Goal: Task Accomplishment & Management: Complete application form

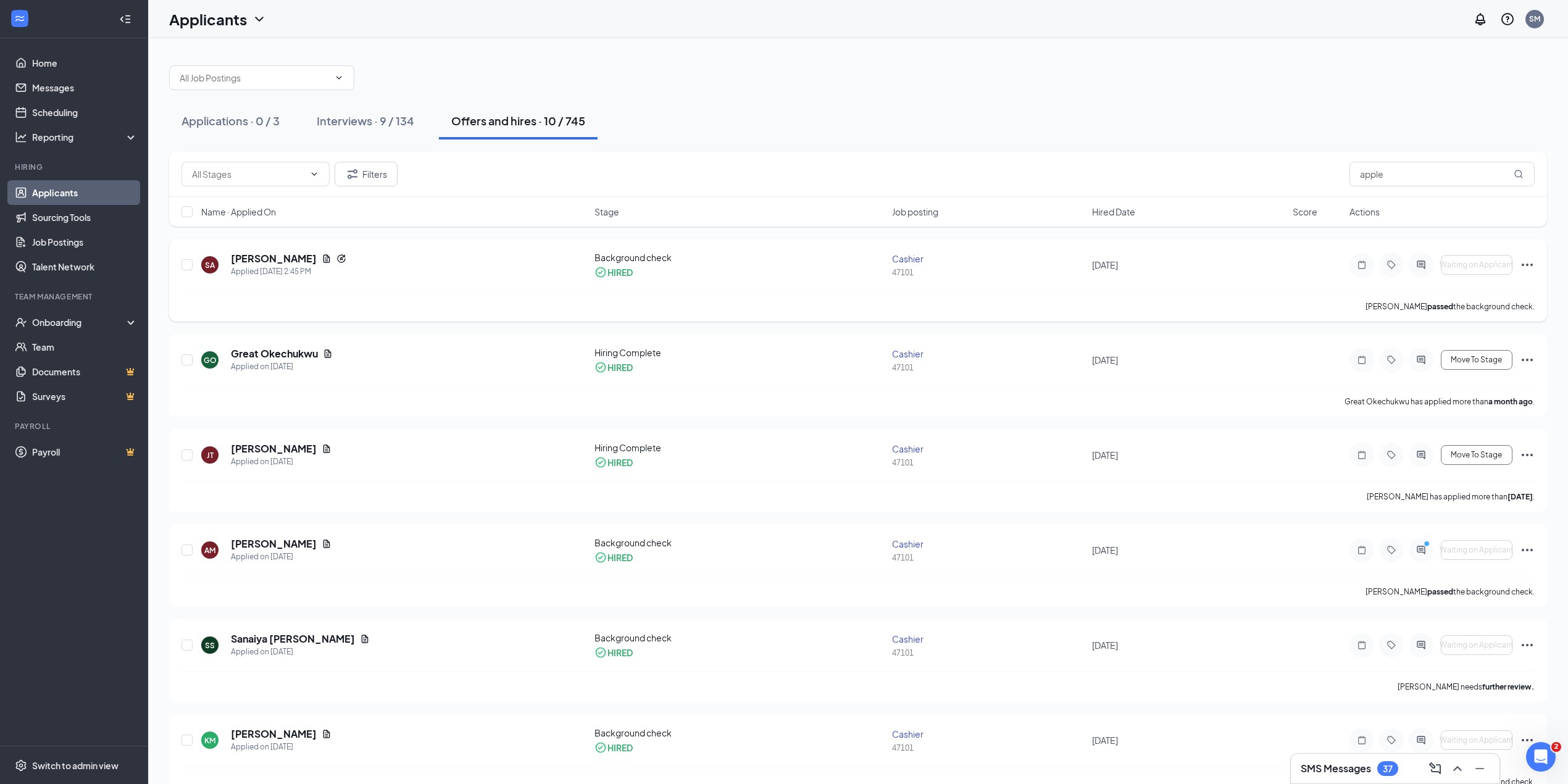
click at [1526, 269] on icon "Ellipses" at bounding box center [1527, 265] width 15 height 15
click at [1443, 330] on p "Send SMS" at bounding box center [1472, 336] width 106 height 13
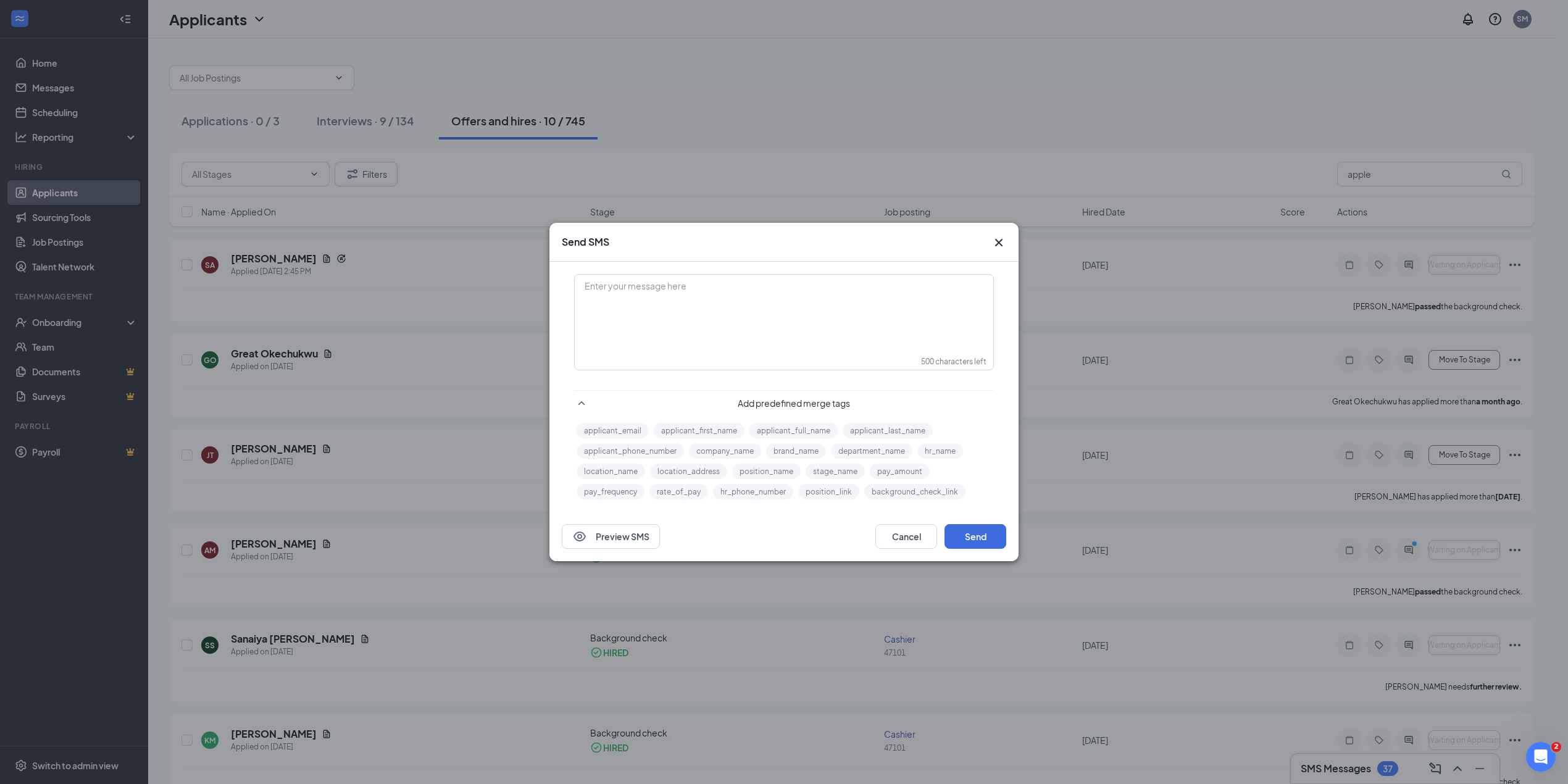
click at [588, 296] on div "Enter your message here" at bounding box center [784, 306] width 417 height 62
click at [990, 543] on button "Send" at bounding box center [975, 536] width 62 height 25
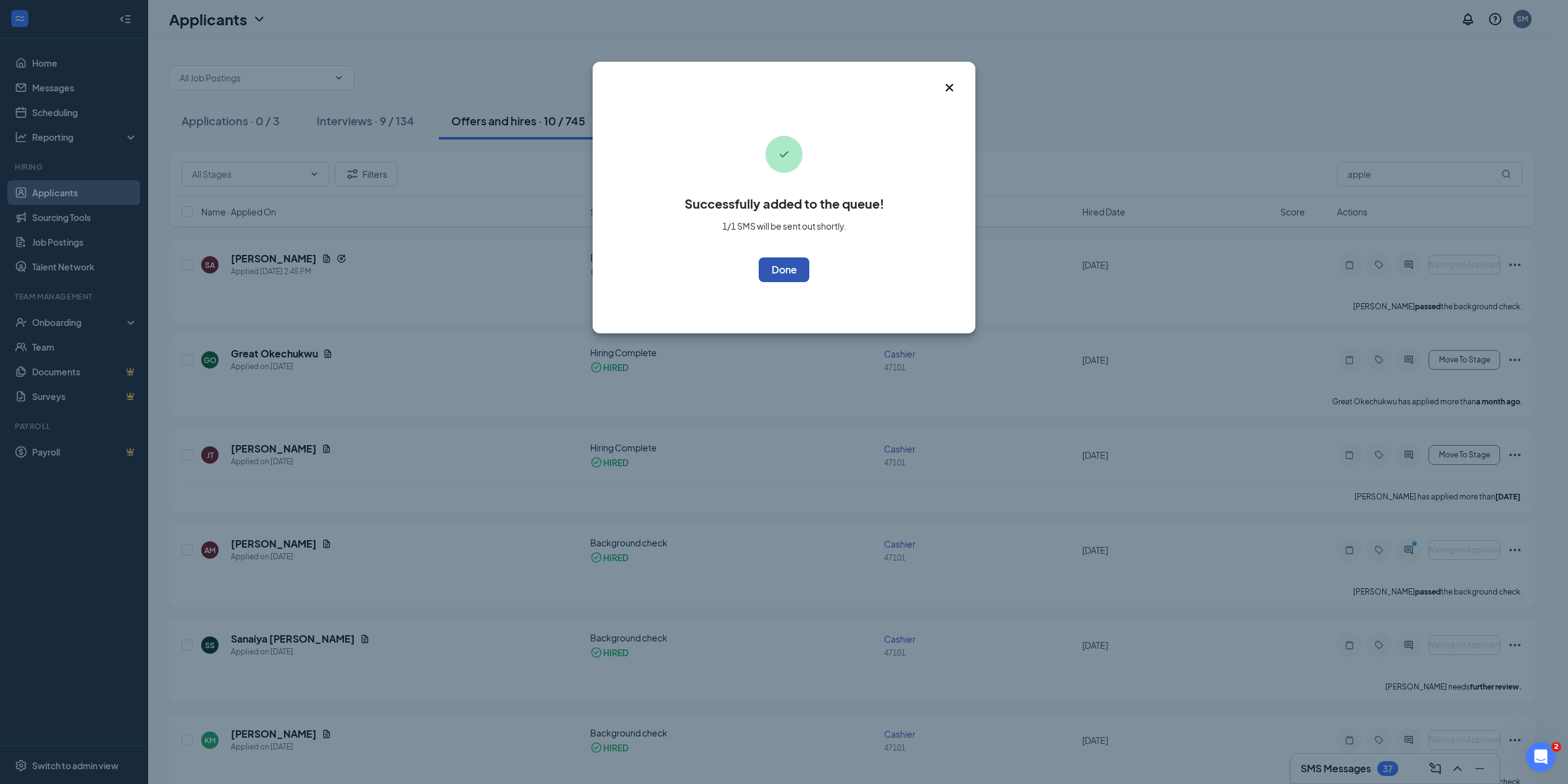
click at [801, 259] on button "OK" at bounding box center [784, 269] width 50 height 25
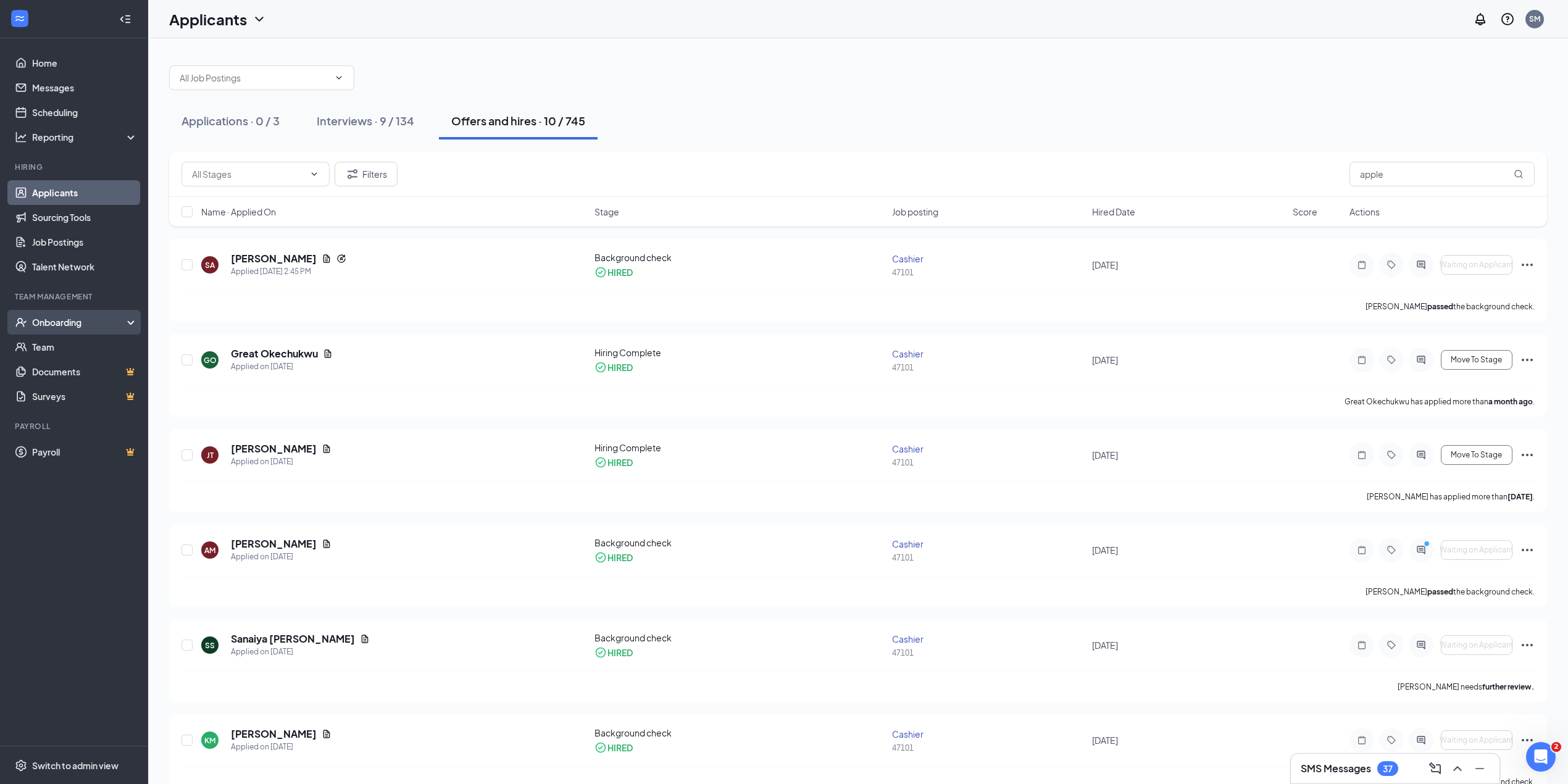
click at [62, 319] on div "Onboarding" at bounding box center [79, 322] width 95 height 13
click at [72, 344] on link "Overview" at bounding box center [84, 346] width 106 height 25
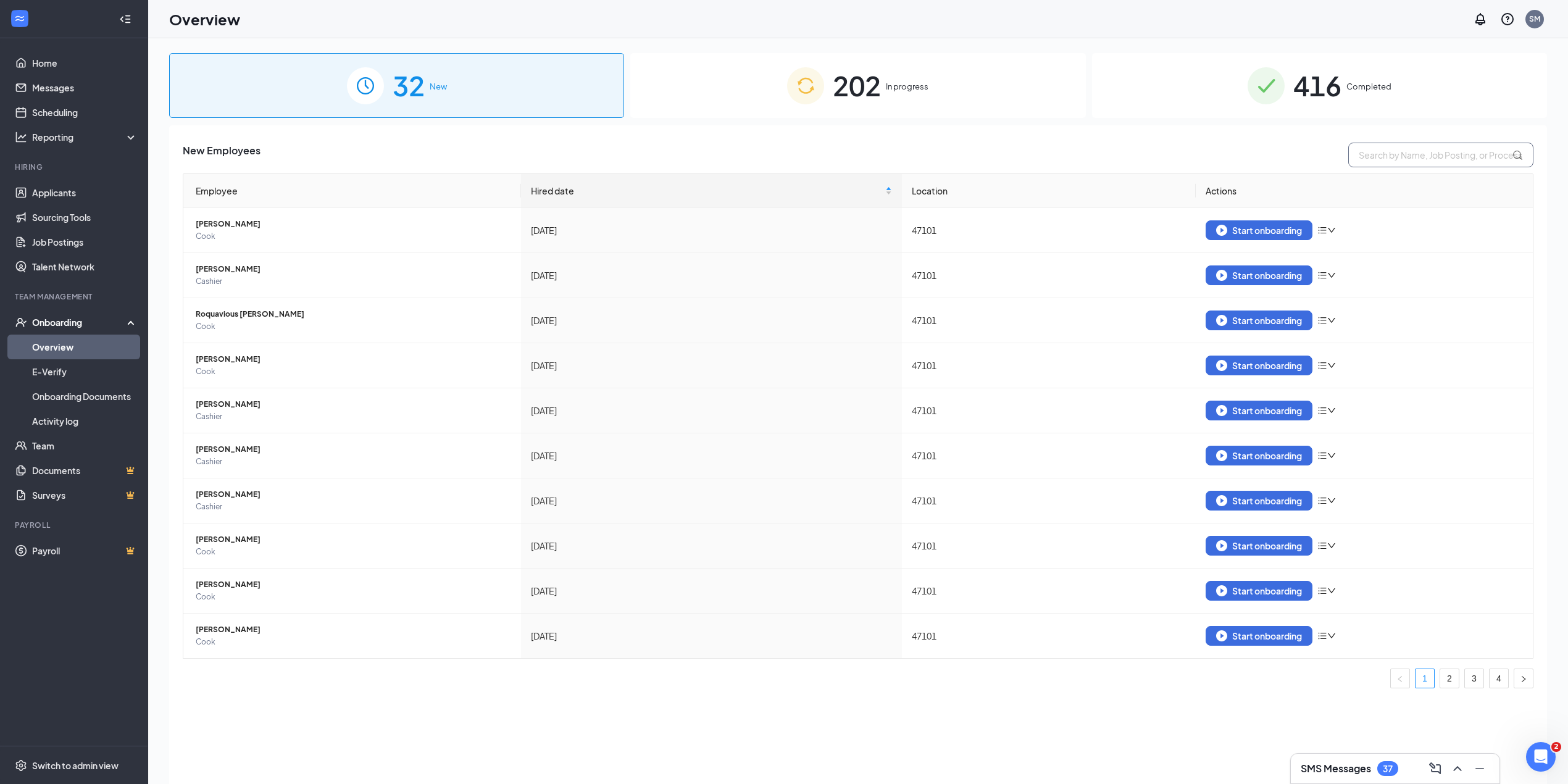
click at [1403, 159] on input "text" at bounding box center [1441, 155] width 185 height 25
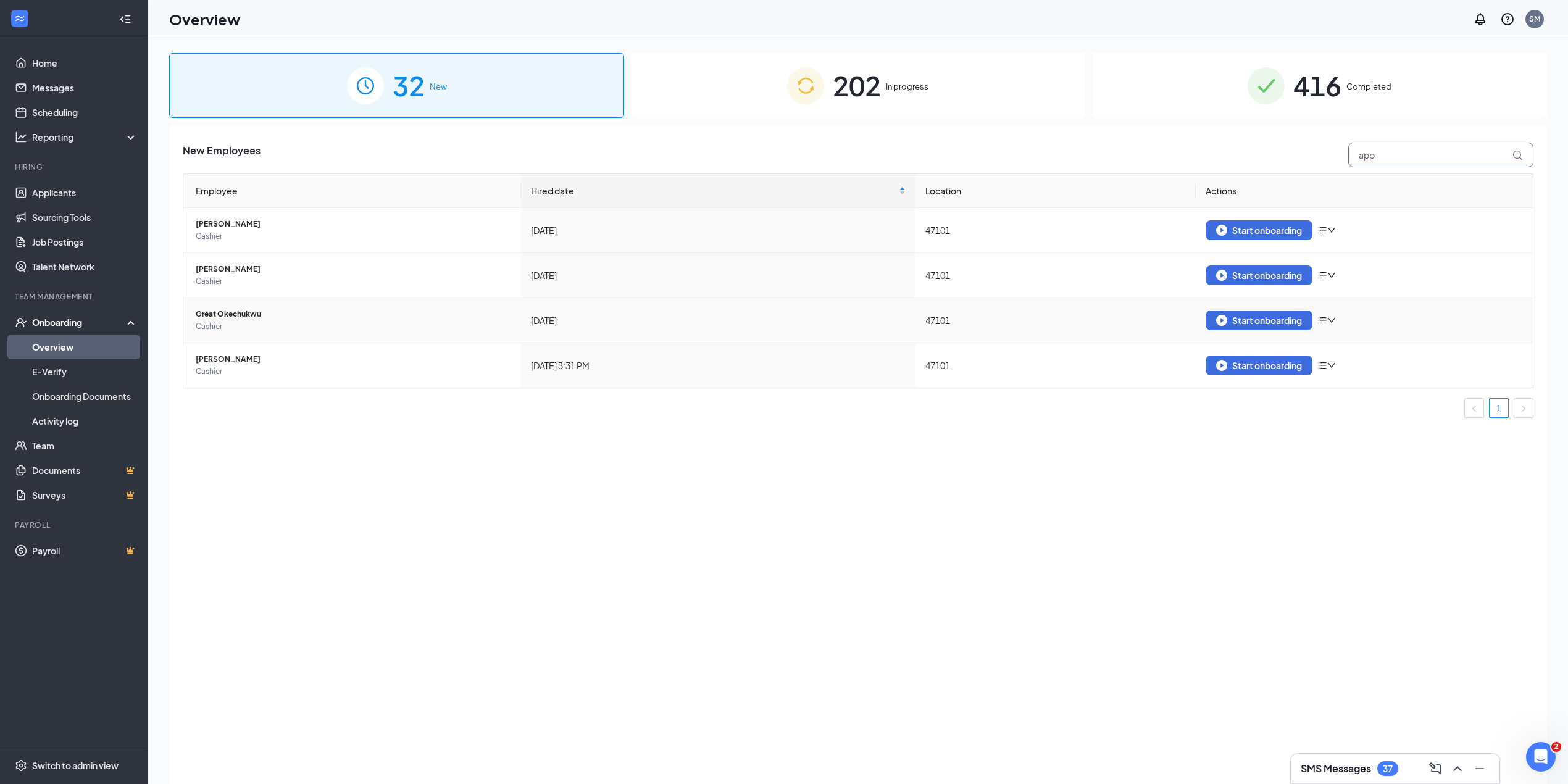
drag, startPoint x: 1403, startPoint y: 159, endPoint x: 1393, endPoint y: 322, distance: 163.3
type input "app"
drag, startPoint x: 1393, startPoint y: 322, endPoint x: 861, endPoint y: 598, distance: 599.3
click at [858, 598] on div "New Employees app Employee Hired date Location Actions Anhaya Martelly Cashier …" at bounding box center [858, 470] width 1378 height 689
click at [1299, 365] on div "Start onboarding" at bounding box center [1259, 365] width 86 height 11
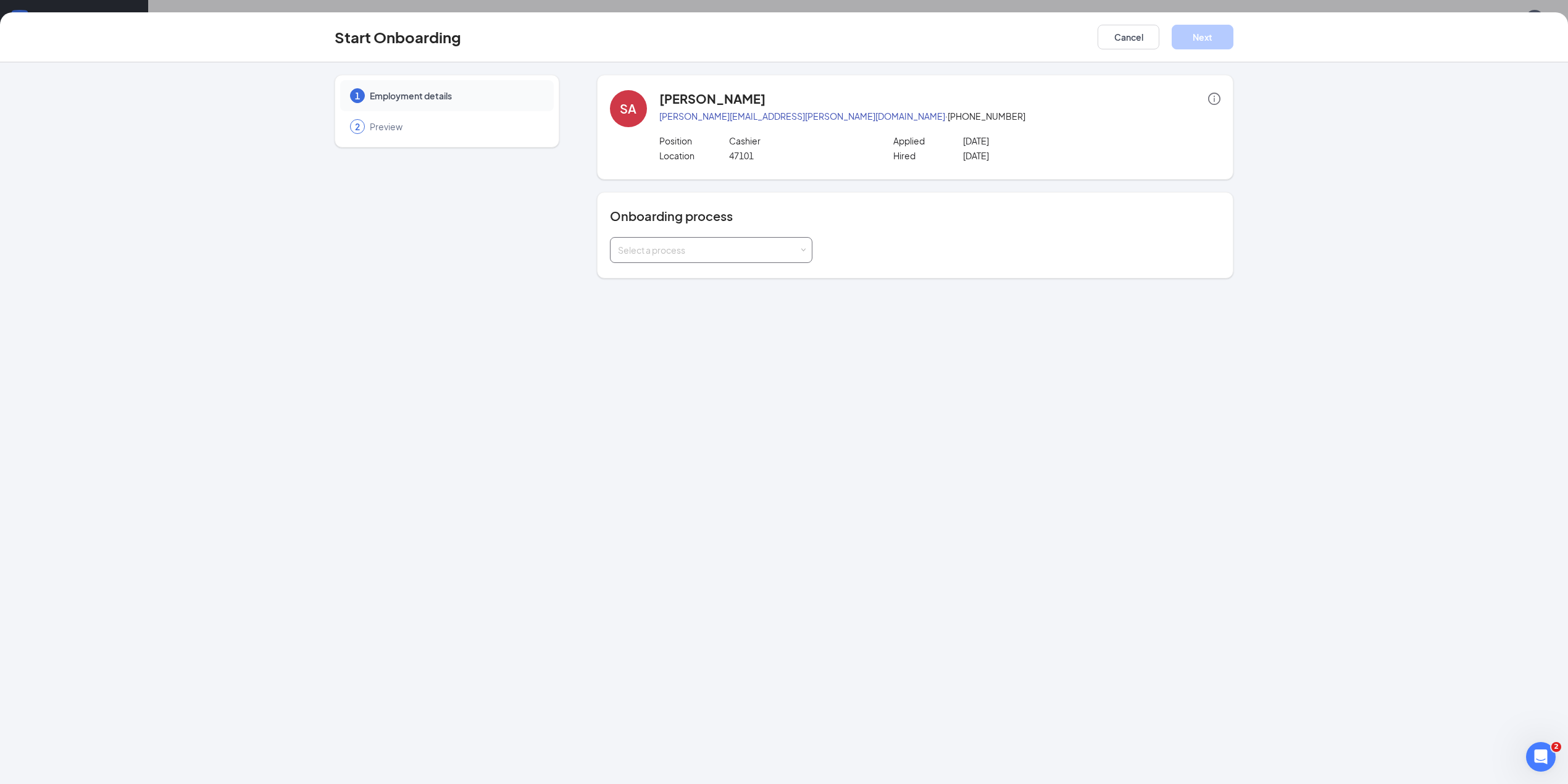
click at [801, 255] on div "Select a process" at bounding box center [711, 249] width 186 height 25
click at [680, 374] on span "SJAC [PERSON_NAME], LLC" at bounding box center [671, 379] width 111 height 11
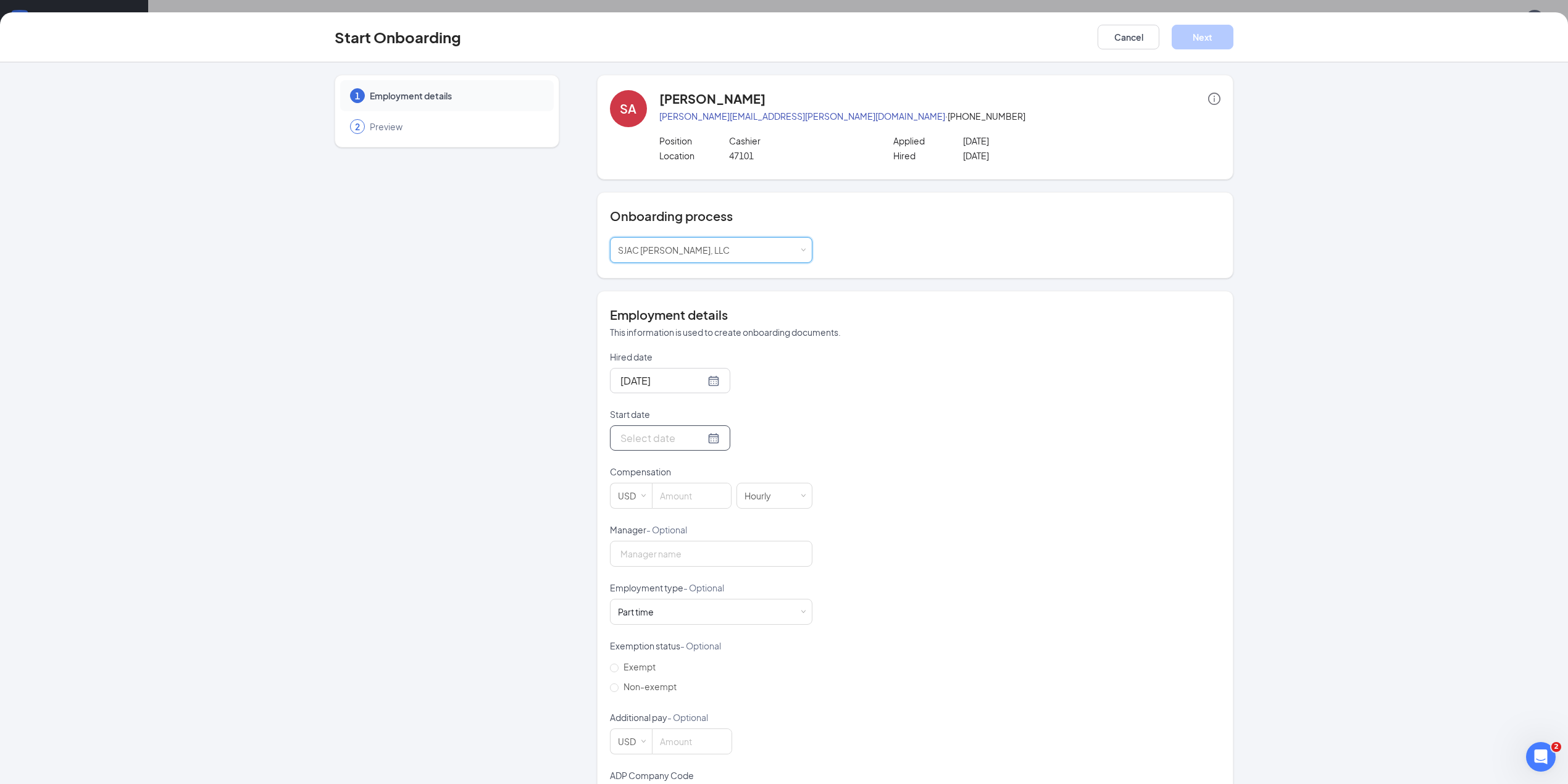
click at [699, 435] on div at bounding box center [670, 437] width 100 height 15
type input "[DATE]"
click at [714, 551] on div "16" at bounding box center [717, 548] width 15 height 15
click at [687, 497] on input at bounding box center [691, 495] width 78 height 25
type input "14"
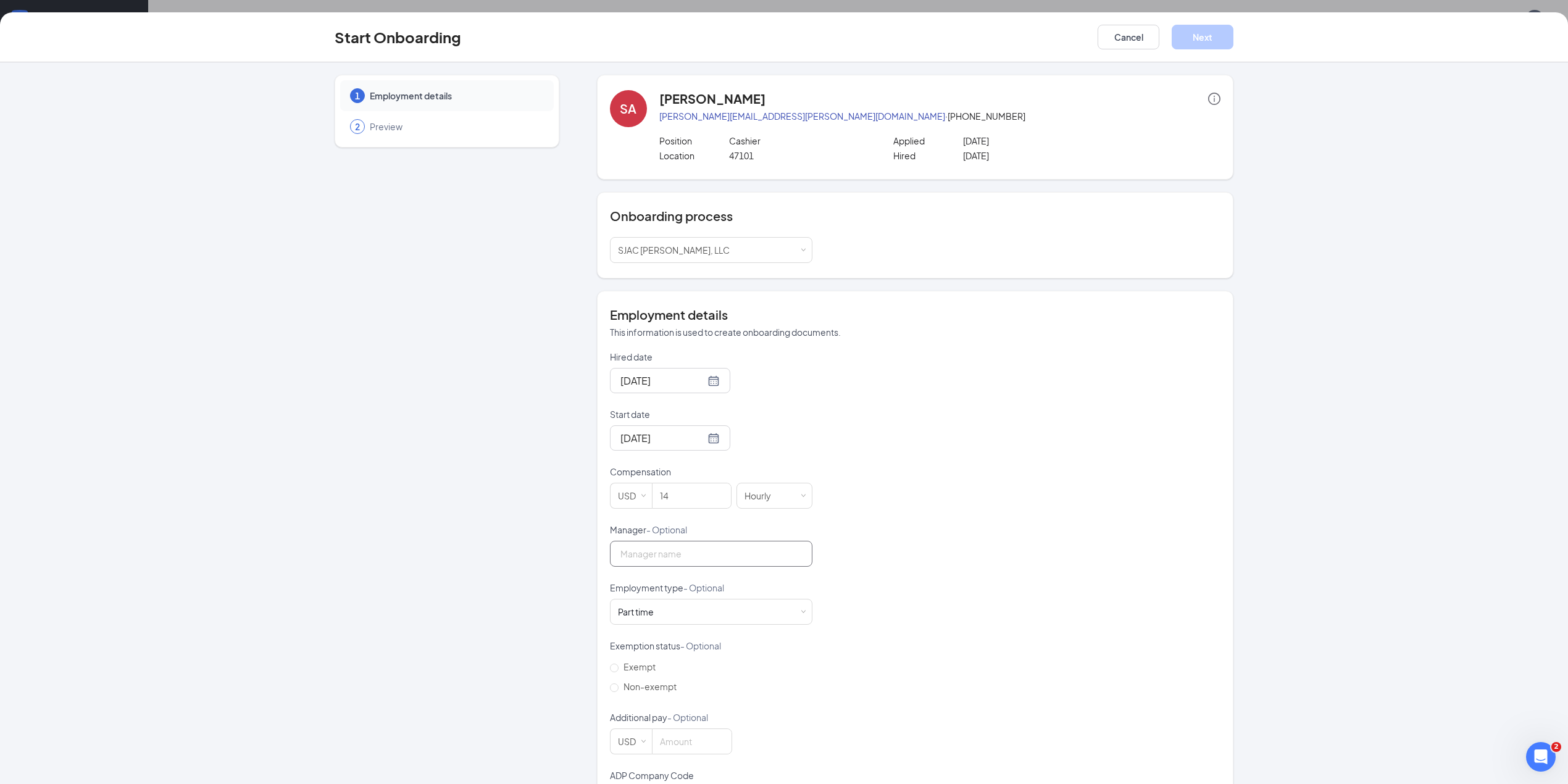
click at [784, 552] on input "Manager - Optional" at bounding box center [711, 553] width 202 height 26
type input "[PERSON_NAME]"
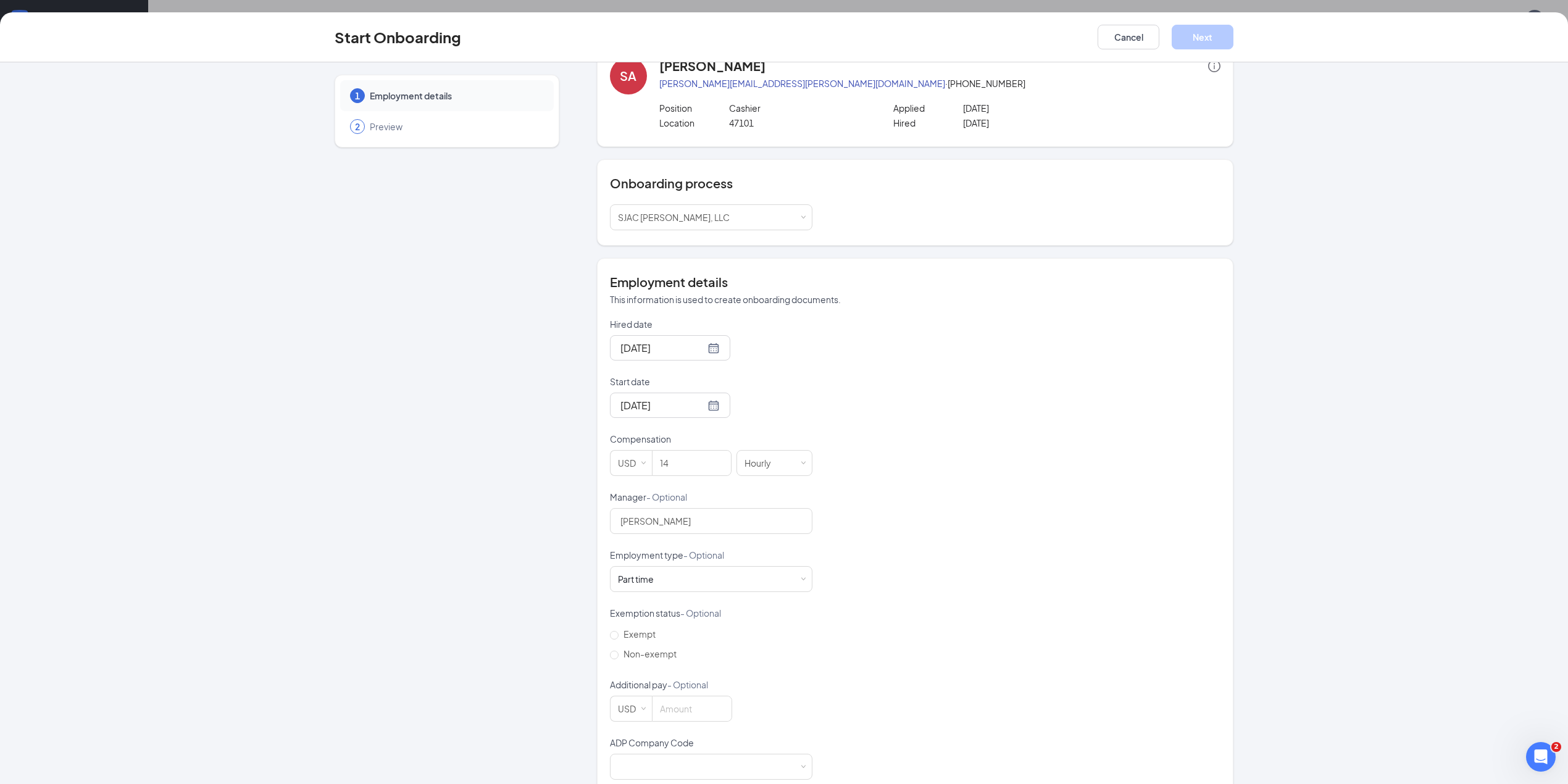
scroll to position [58, 0]
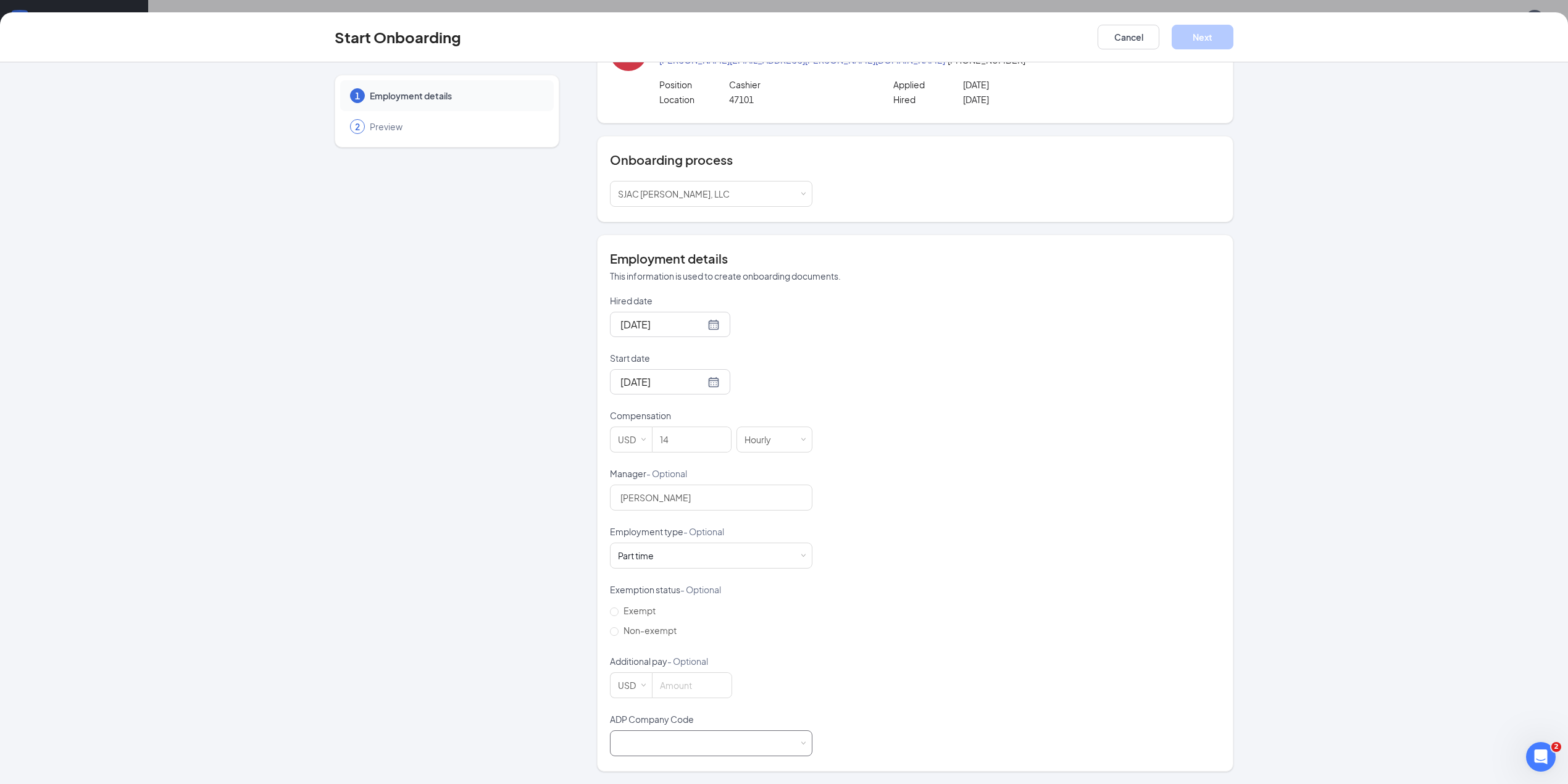
click at [800, 742] on span at bounding box center [803, 743] width 5 height 5
click at [682, 740] on li "P0P - Sjac [PERSON_NAME] Llc" at bounding box center [705, 750] width 202 height 21
click at [1202, 32] on button "Next" at bounding box center [1202, 36] width 62 height 25
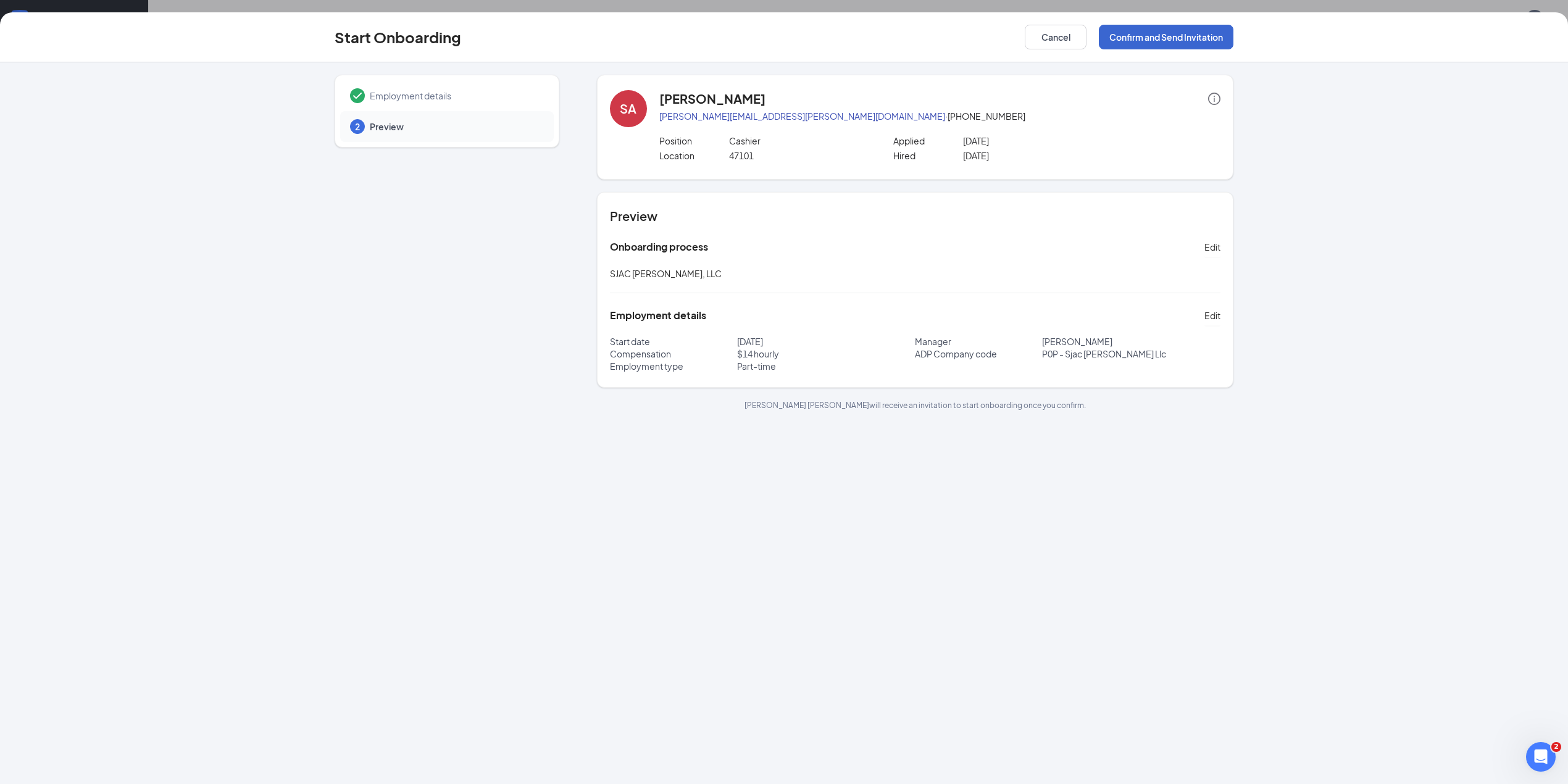
scroll to position [0, 0]
click at [1162, 33] on button "Confirm and Send Invitation" at bounding box center [1166, 36] width 135 height 25
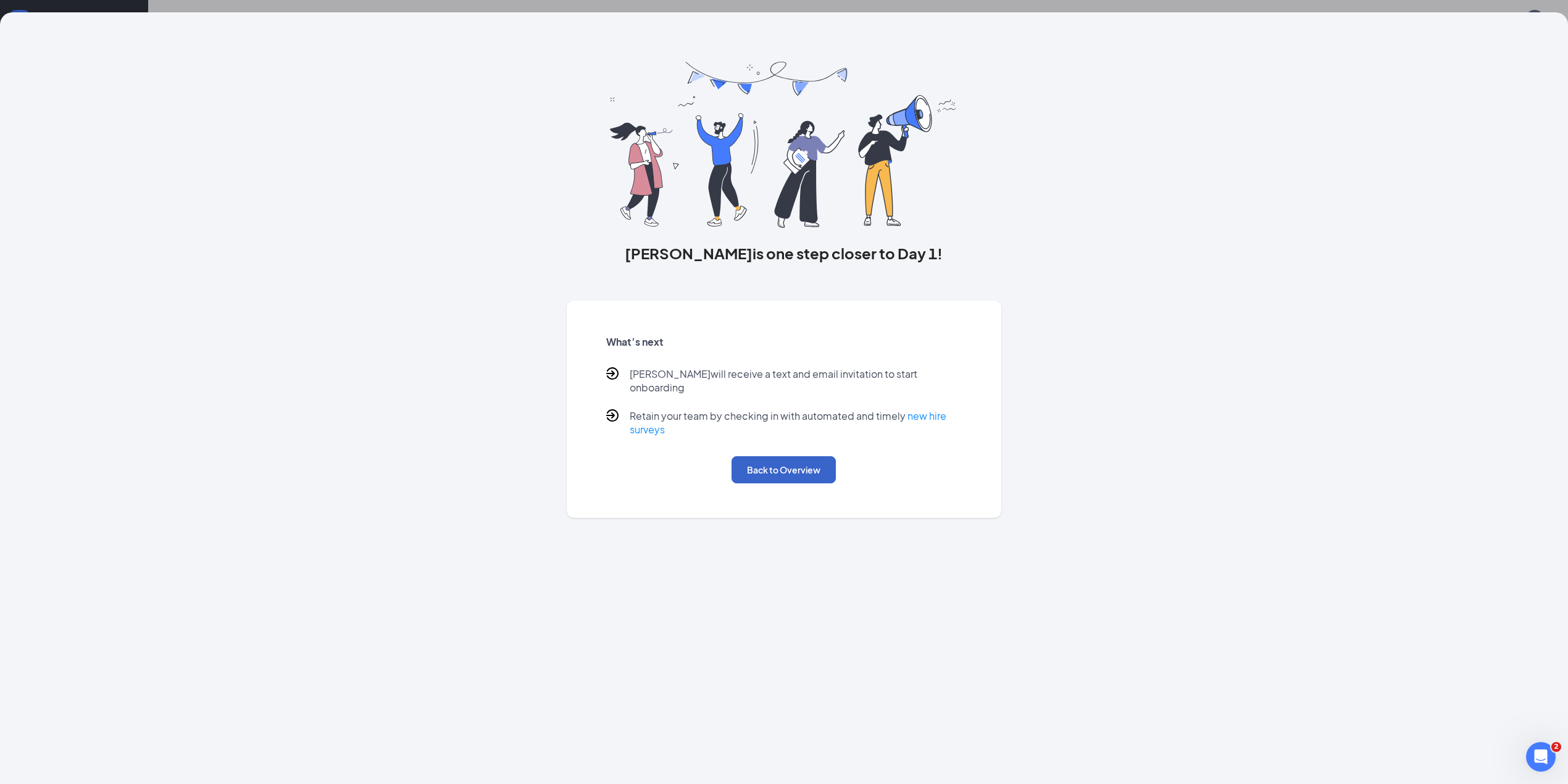
click at [779, 456] on button "Back to Overview" at bounding box center [783, 470] width 104 height 27
